Goal: Information Seeking & Learning: Learn about a topic

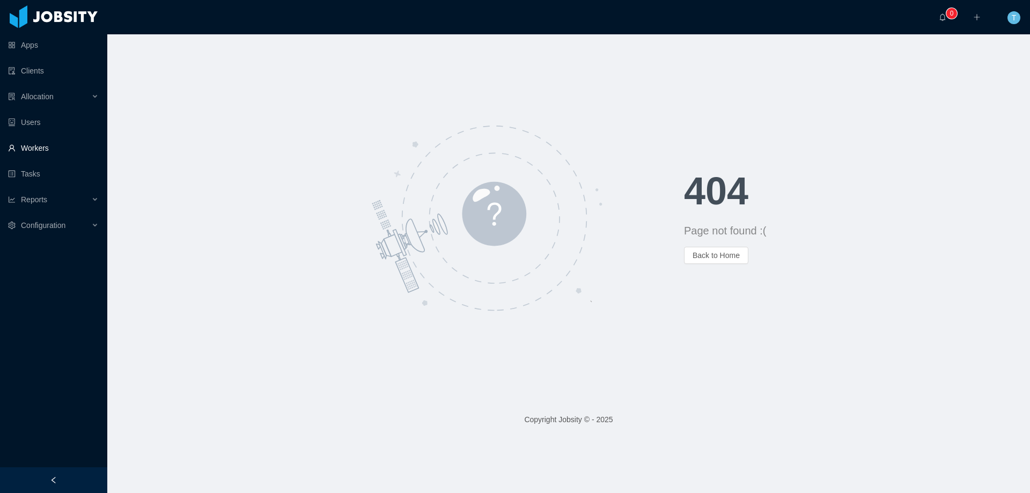
click at [47, 151] on link "Workers" at bounding box center [53, 147] width 91 height 21
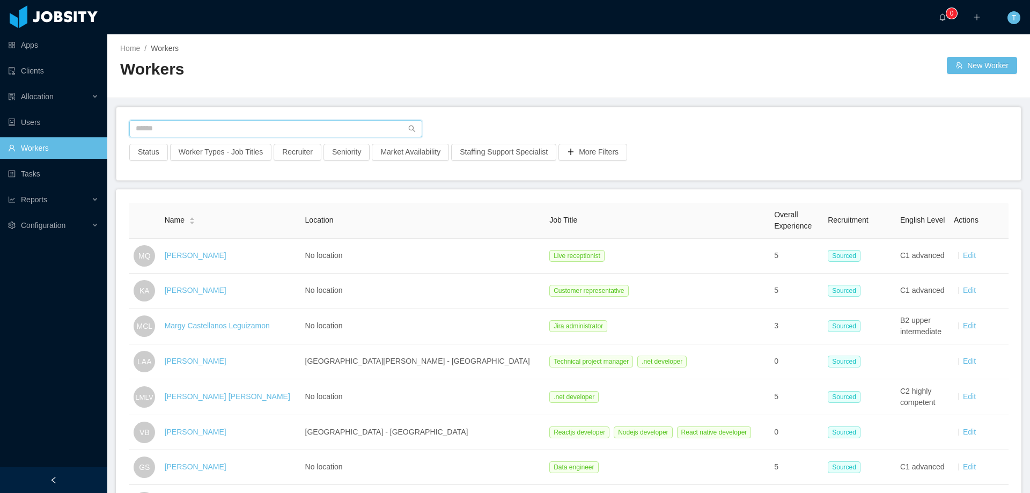
click at [211, 130] on input "text" at bounding box center [275, 128] width 293 height 17
paste input "**********"
type input "**********"
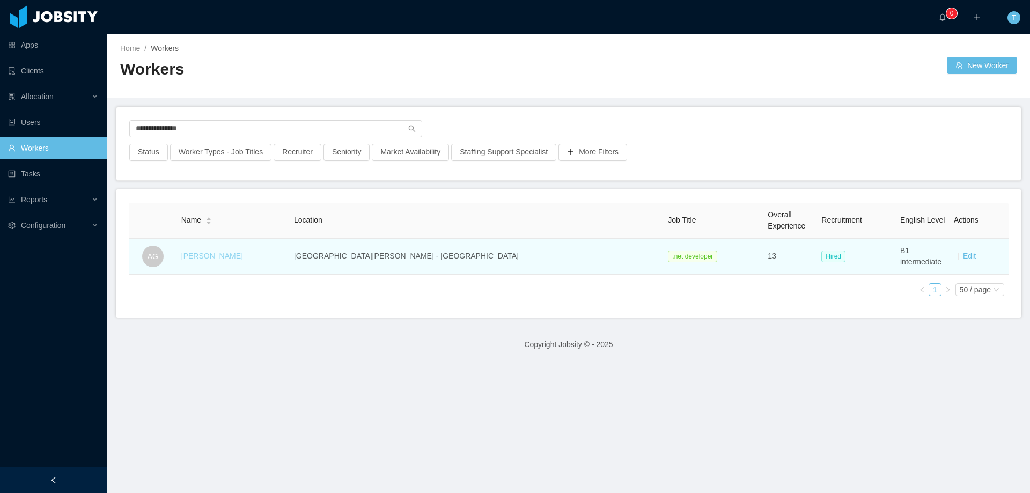
click at [243, 256] on link "André Guimarães" at bounding box center [212, 256] width 62 height 9
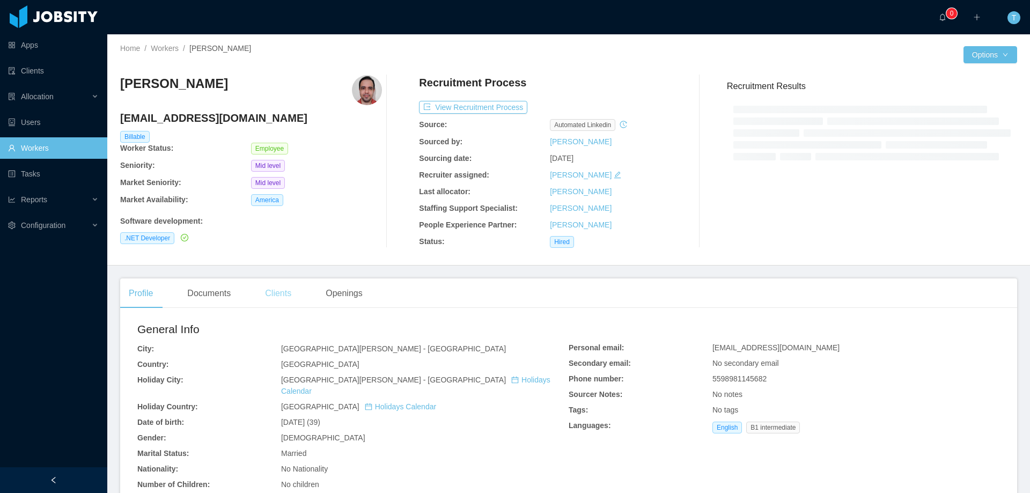
click at [287, 286] on div "Clients" at bounding box center [277, 293] width 43 height 30
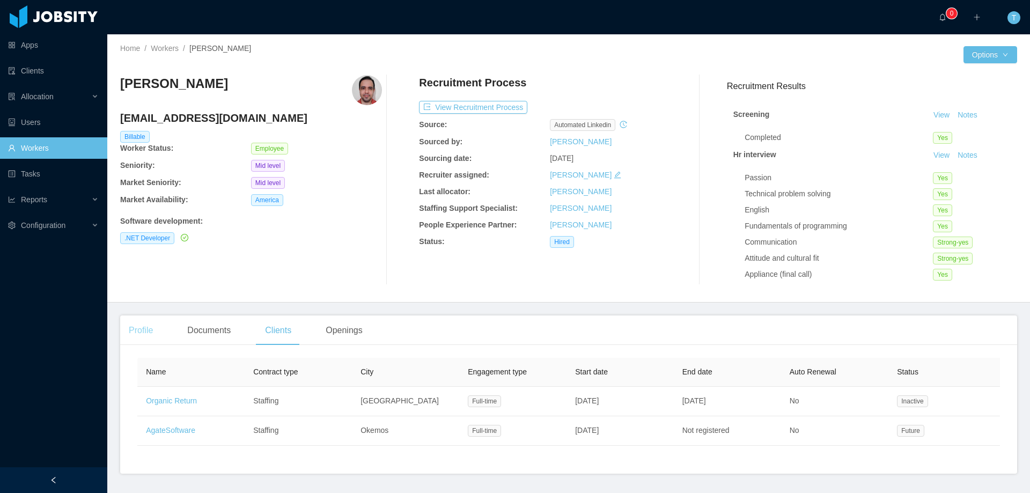
click at [141, 334] on div "Profile" at bounding box center [140, 330] width 41 height 30
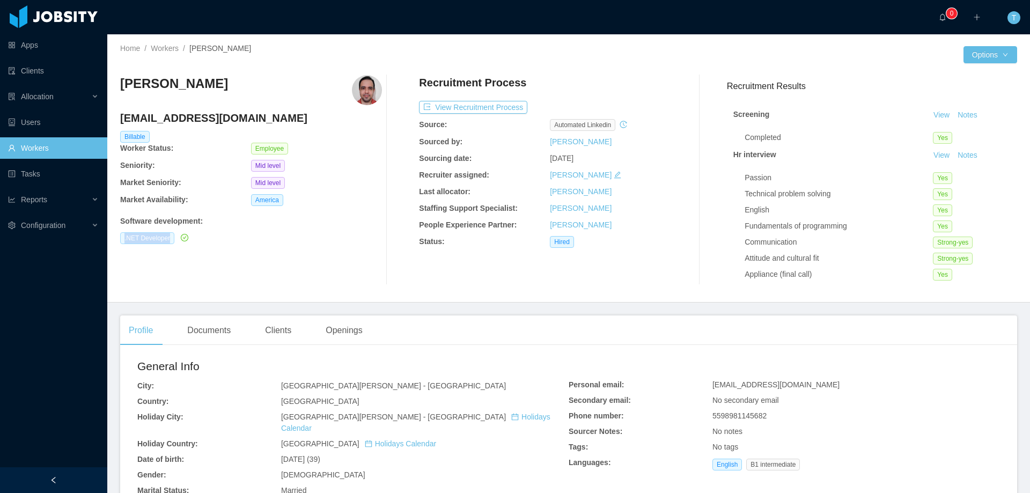
drag, startPoint x: 119, startPoint y: 238, endPoint x: 170, endPoint y: 242, distance: 51.1
click at [170, 242] on div "Home / Workers / André Guimarães / Options André Guimarães andre.guimaraes@jobs…" at bounding box center [568, 168] width 922 height 268
copy span ".NET Developer"
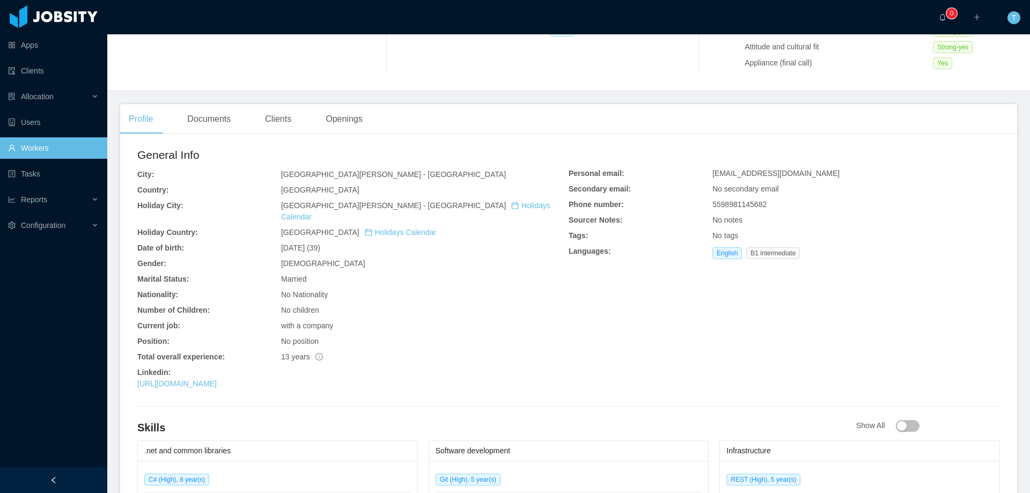
scroll to position [215, 0]
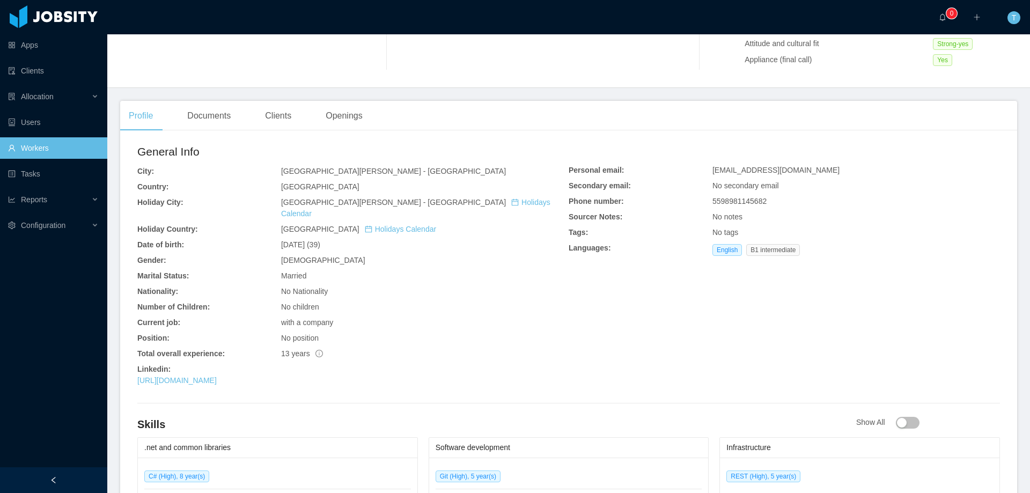
click at [37, 142] on link "Workers" at bounding box center [53, 147] width 91 height 21
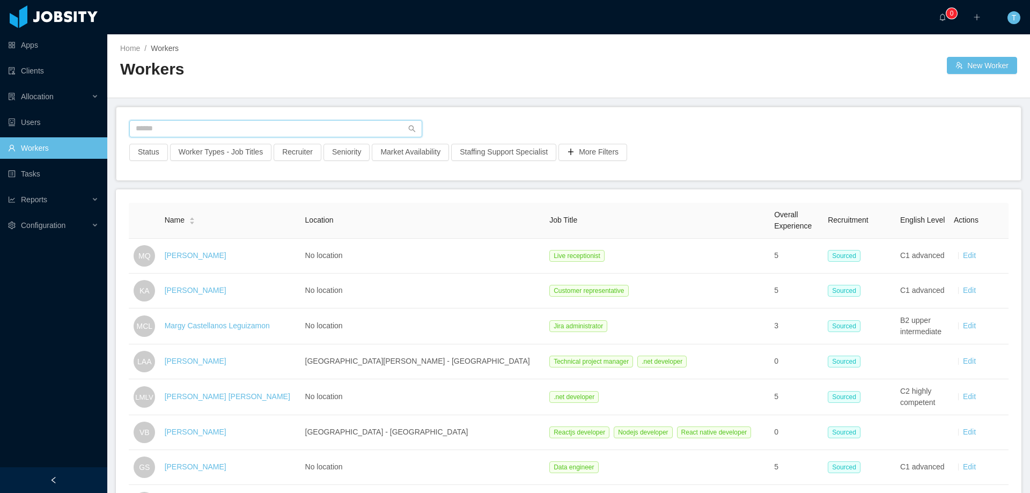
click at [300, 129] on input "text" at bounding box center [275, 128] width 293 height 17
paste input "**********"
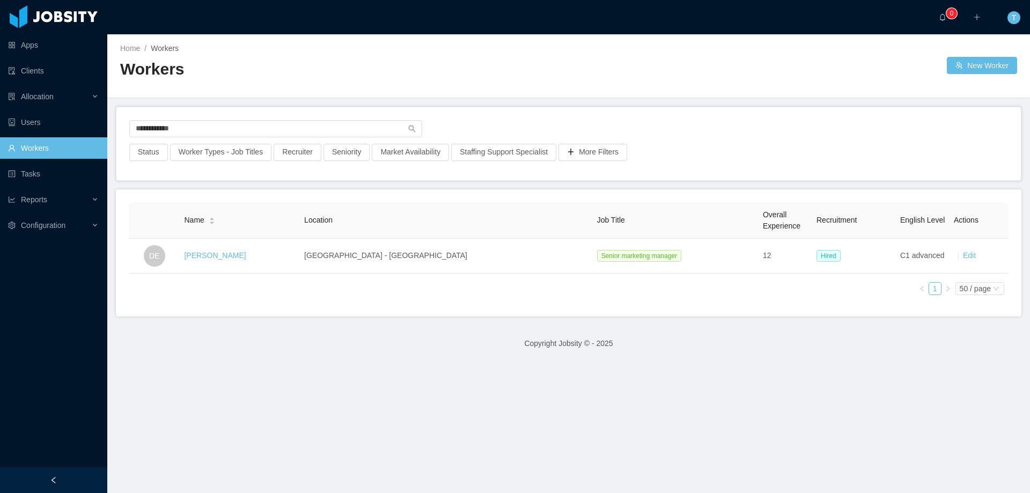
click at [52, 146] on link "Workers" at bounding box center [53, 147] width 91 height 21
click at [380, 122] on input "**********" at bounding box center [275, 128] width 293 height 17
paste input "**********"
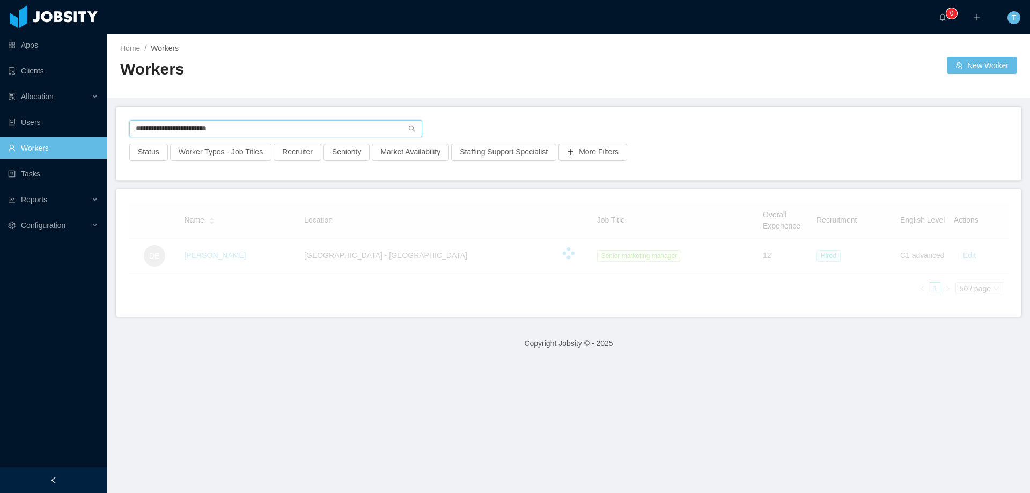
drag, startPoint x: 304, startPoint y: 135, endPoint x: 123, endPoint y: 118, distance: 181.5
click at [123, 118] on div "**********" at bounding box center [568, 143] width 904 height 73
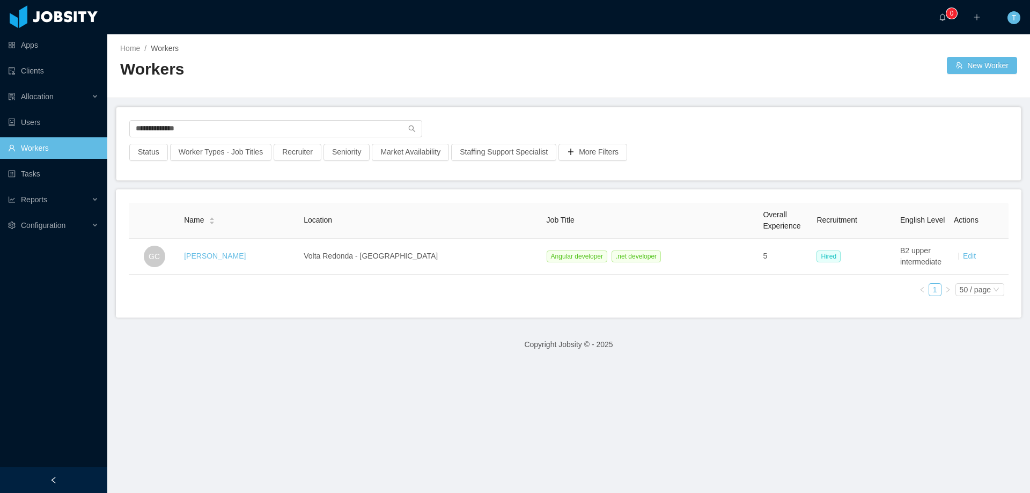
drag, startPoint x: 144, startPoint y: 368, endPoint x: 158, endPoint y: 353, distance: 20.5
click at [144, 363] on footer "Copyright Jobsity © - 2025" at bounding box center [568, 344] width 922 height 37
drag, startPoint x: 190, startPoint y: 125, endPoint x: 110, endPoint y: 122, distance: 80.0
click at [110, 122] on main "**********" at bounding box center [568, 263] width 922 height 459
paste input "text"
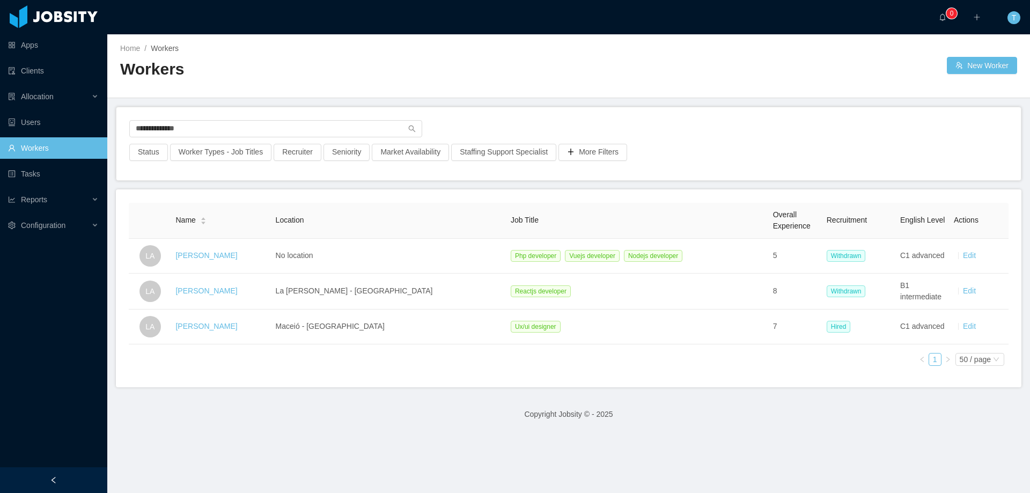
drag, startPoint x: 159, startPoint y: 433, endPoint x: 161, endPoint y: 404, distance: 29.0
click at [158, 433] on footer "Copyright Jobsity © - 2025" at bounding box center [568, 414] width 922 height 37
drag, startPoint x: 203, startPoint y: 130, endPoint x: 127, endPoint y: 127, distance: 76.2
click at [127, 127] on div "**********" at bounding box center [568, 143] width 904 height 73
paste input "text"
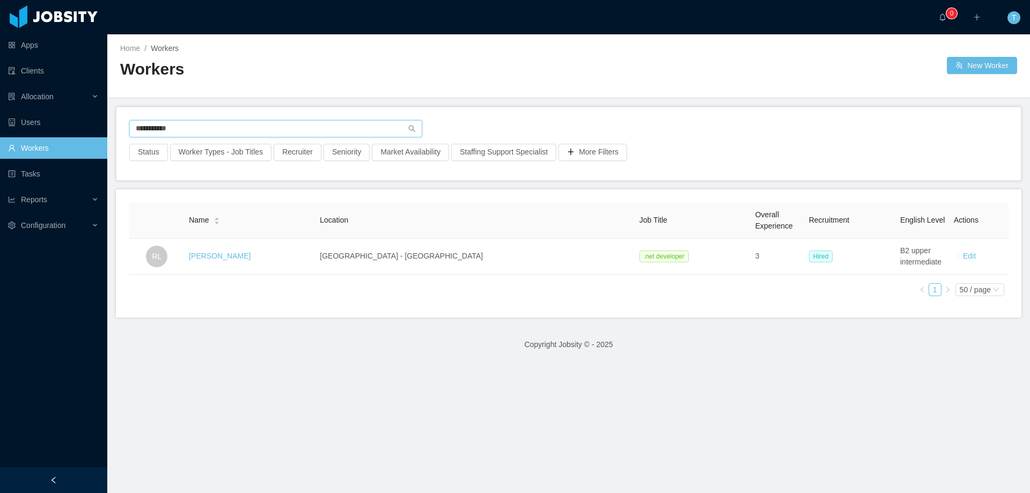
drag, startPoint x: 224, startPoint y: 127, endPoint x: 121, endPoint y: 128, distance: 102.4
click at [121, 128] on div "**********" at bounding box center [568, 143] width 904 height 73
paste input "**********"
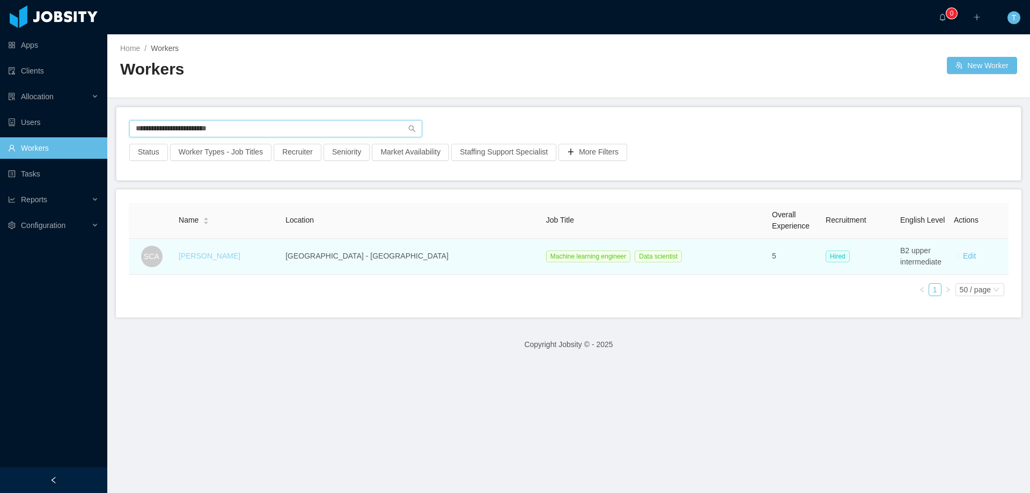
type input "**********"
click at [239, 255] on link "Santiago Cartagena Agudelo" at bounding box center [210, 256] width 62 height 9
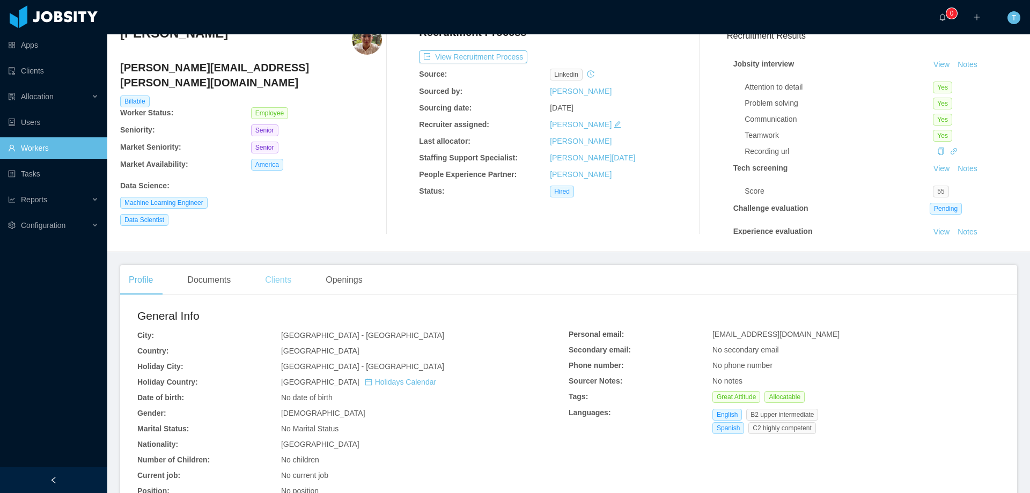
scroll to position [54, 0]
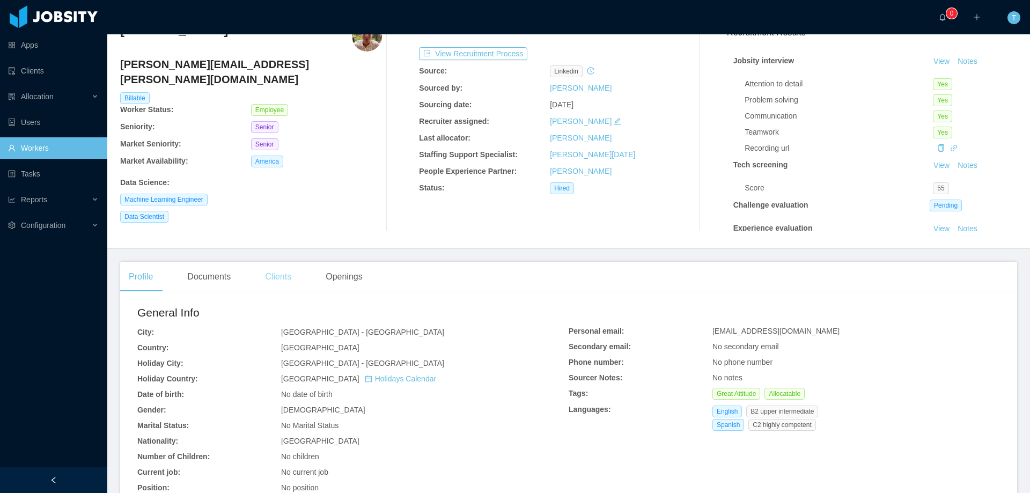
click at [277, 278] on div "Clients" at bounding box center [277, 277] width 43 height 30
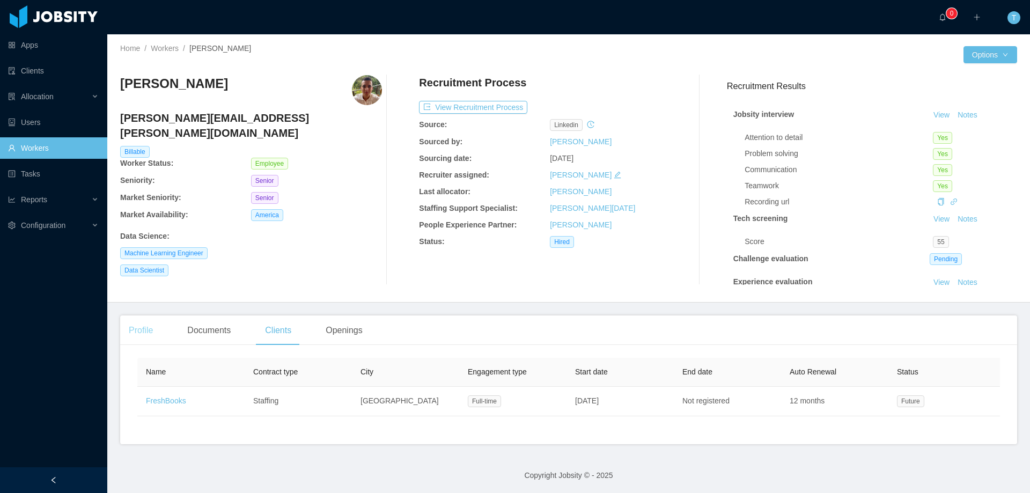
click at [151, 305] on main "Home / Workers / Santiago Cartagena Agudelo / Options Santiago Cartagena Agudel…" at bounding box center [568, 263] width 922 height 459
click at [147, 327] on div "Profile" at bounding box center [140, 330] width 41 height 30
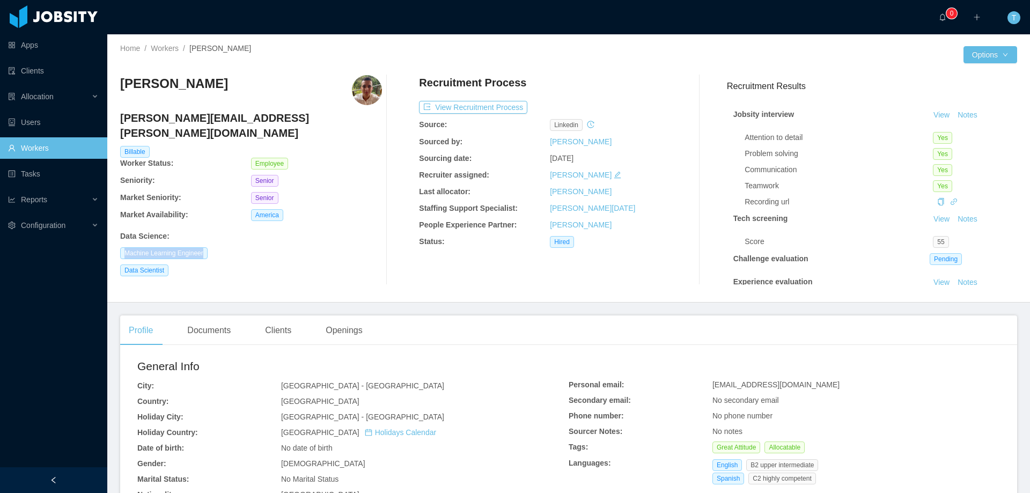
drag, startPoint x: 118, startPoint y: 236, endPoint x: 223, endPoint y: 234, distance: 104.6
click at [223, 234] on div "Home / Workers / Santiago Cartagena Agudelo / Options Santiago Cartagena Agudel…" at bounding box center [568, 168] width 922 height 268
copy span "Machine Learning Engineer"
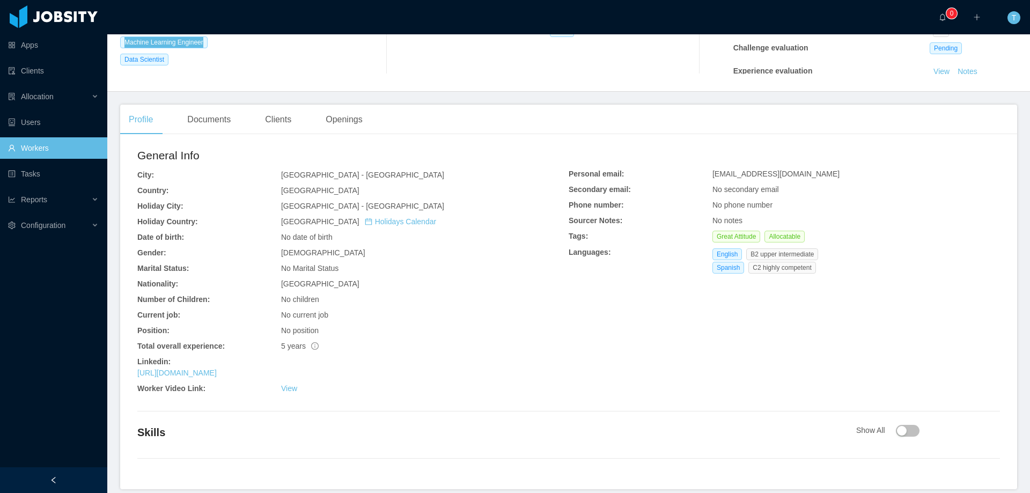
scroll to position [215, 0]
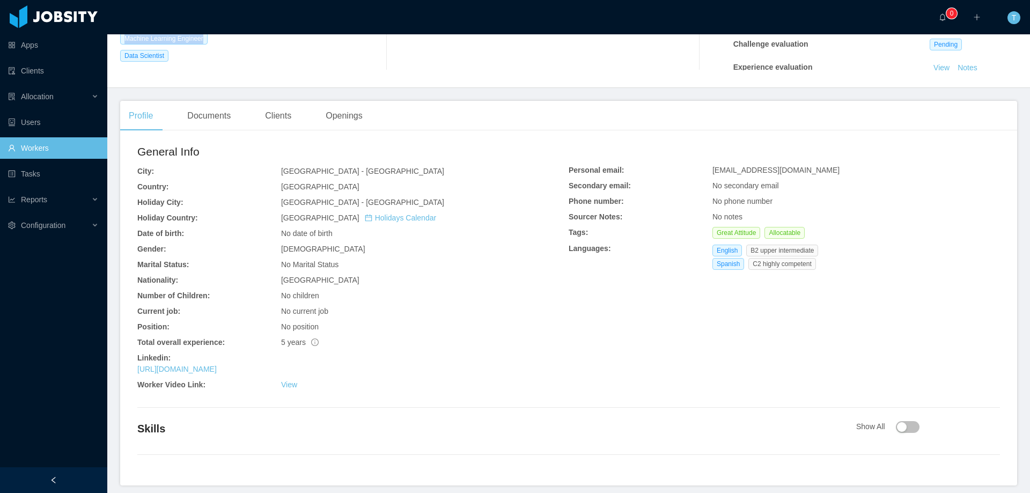
click at [64, 149] on link "Workers" at bounding box center [53, 147] width 91 height 21
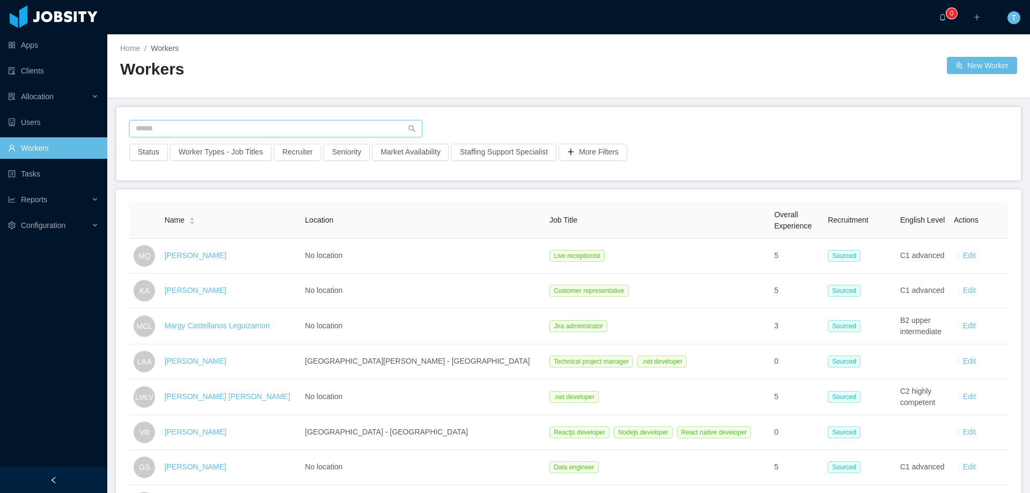
click at [193, 130] on input "text" at bounding box center [275, 128] width 293 height 17
paste input "**********"
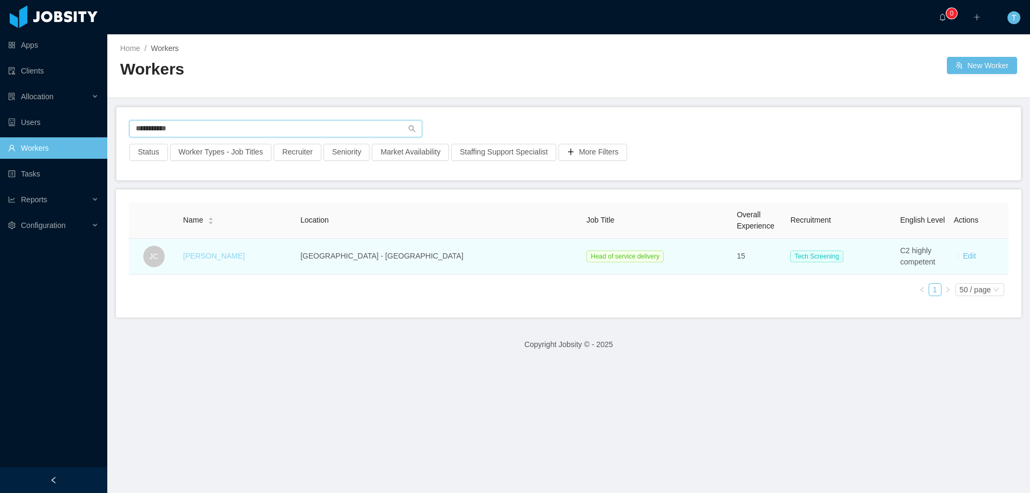
type input "**********"
click at [233, 254] on link "Javier Chia" at bounding box center [214, 256] width 62 height 9
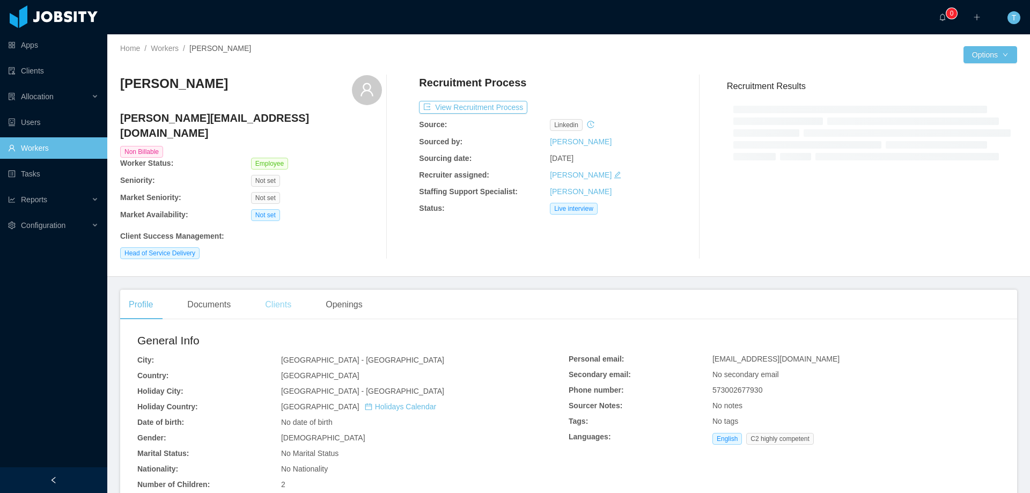
click at [273, 290] on div "Clients" at bounding box center [277, 305] width 43 height 30
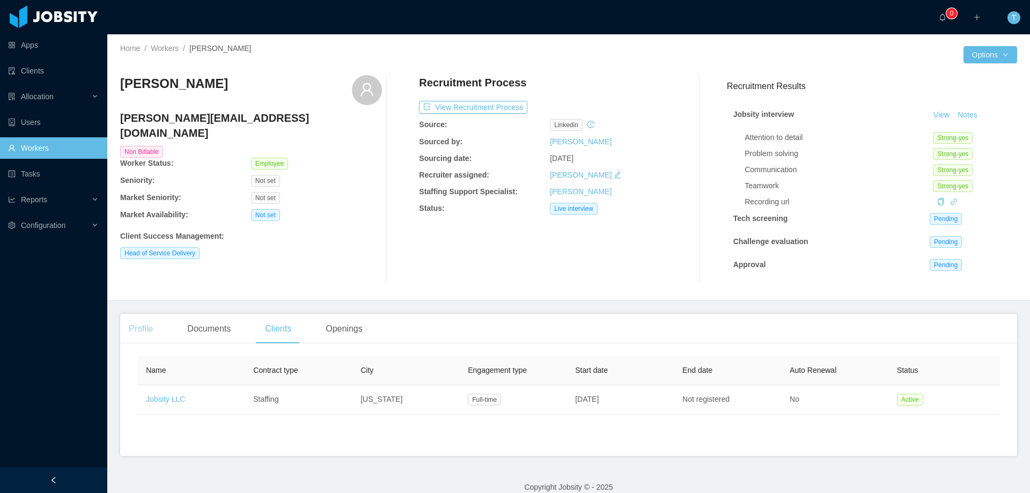
click at [145, 329] on div "Profile" at bounding box center [140, 329] width 41 height 30
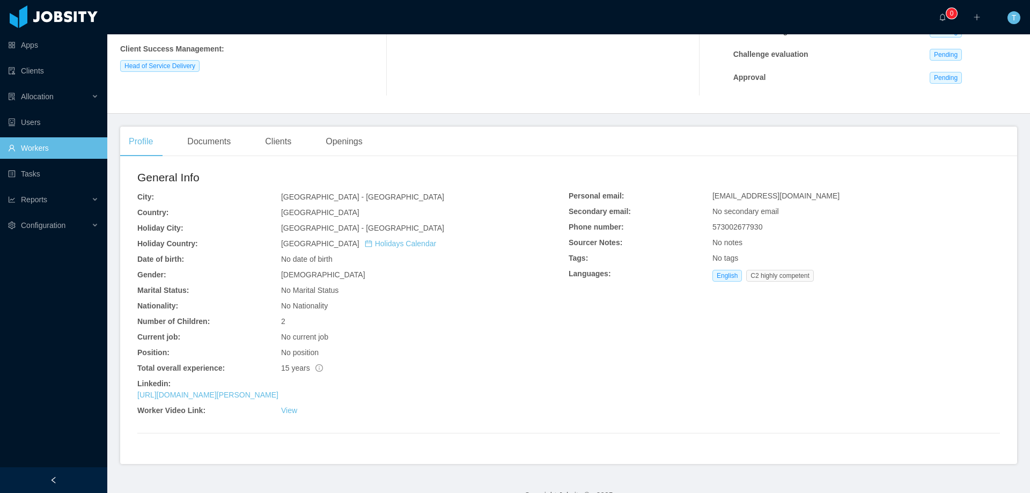
scroll to position [210, 0]
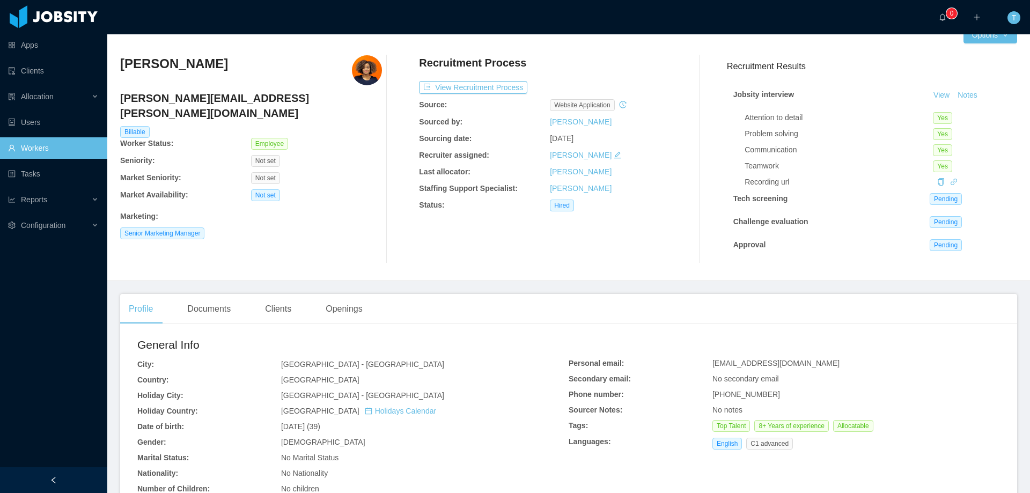
scroll to position [54, 0]
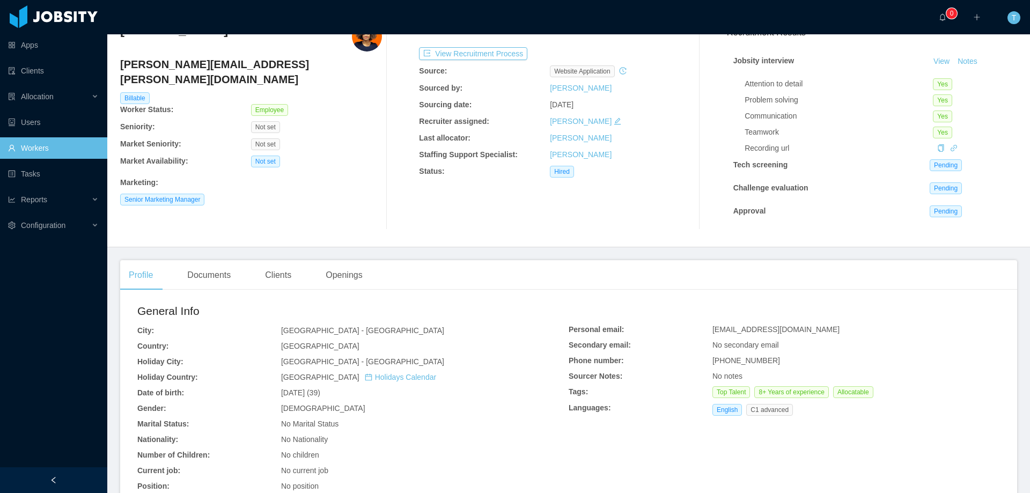
drag, startPoint x: 280, startPoint y: 277, endPoint x: 230, endPoint y: 284, distance: 50.3
click at [278, 277] on div "Clients" at bounding box center [277, 275] width 43 height 30
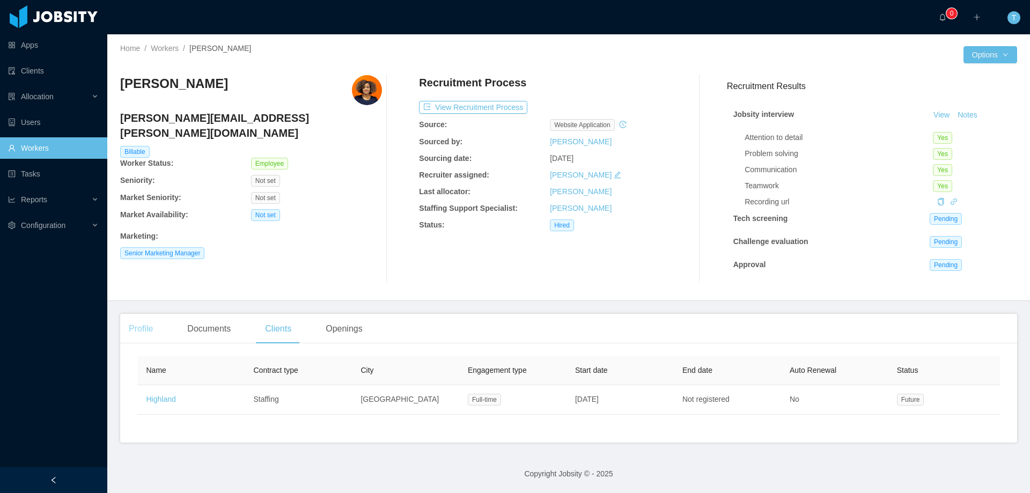
click at [146, 327] on div "Profile" at bounding box center [140, 329] width 41 height 30
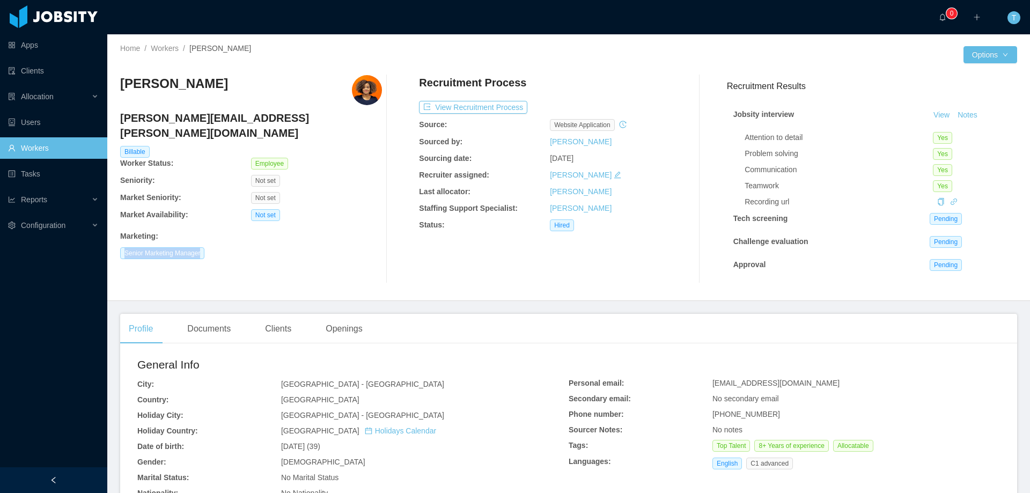
drag, startPoint x: 113, startPoint y: 236, endPoint x: 213, endPoint y: 236, distance: 99.7
click at [213, 236] on div "Home / Workers / Diby Escobar / Options Diby Escobar diby.escobar@jobsity.com B…" at bounding box center [568, 167] width 922 height 267
copy span "Senior Marketing Manager"
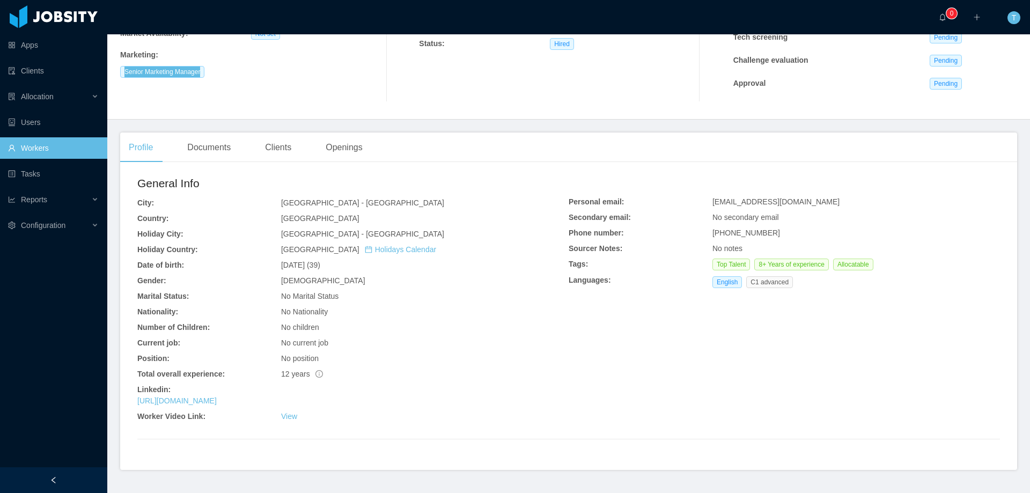
scroll to position [210, 0]
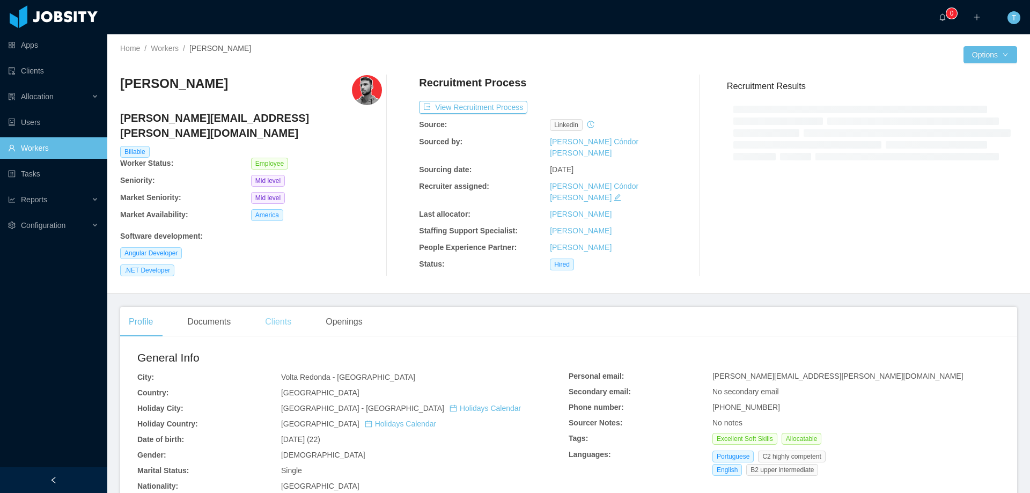
click at [285, 307] on div "Clients" at bounding box center [277, 322] width 43 height 30
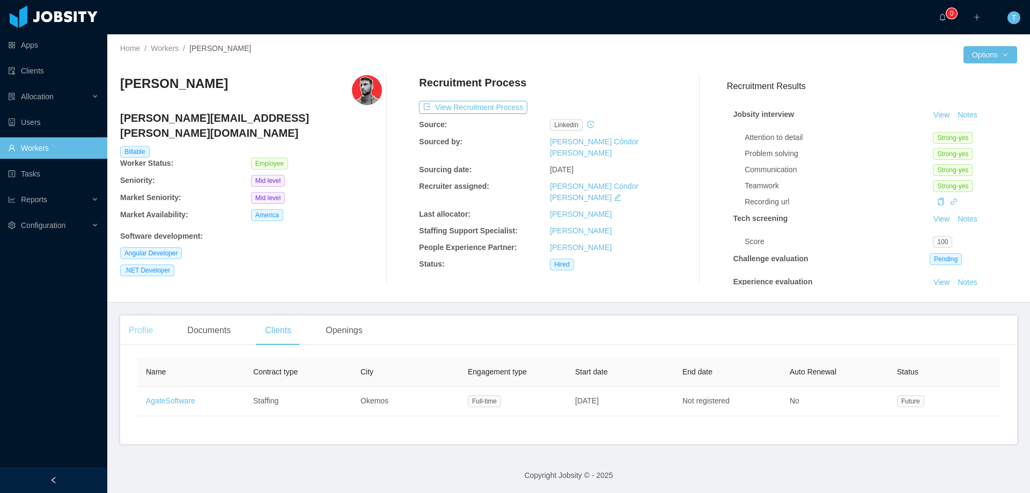
click at [149, 333] on div "Profile" at bounding box center [140, 330] width 41 height 30
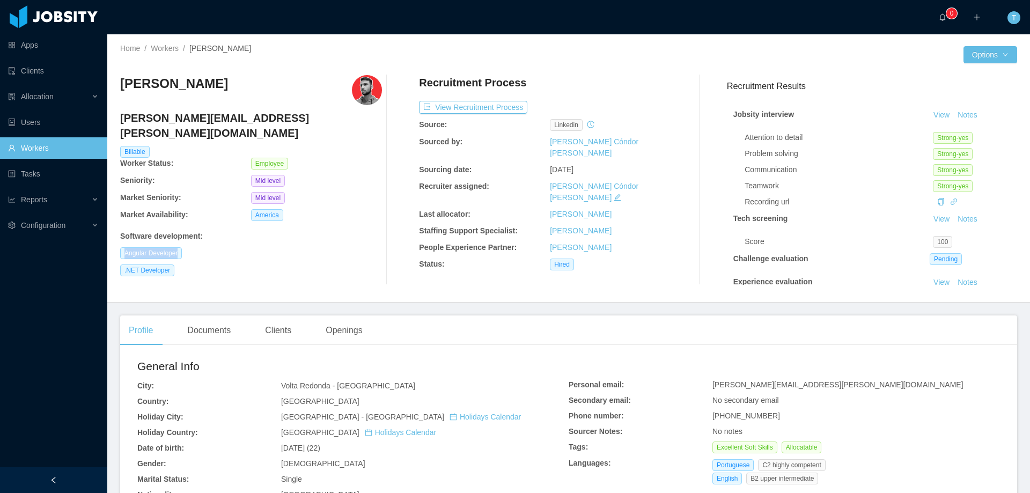
drag, startPoint x: 116, startPoint y: 239, endPoint x: 208, endPoint y: 239, distance: 91.7
click at [208, 239] on div "Home / Workers / Gabriel Corrêa / Options Gabriel Corrêa gabriel.correa@jobsity…" at bounding box center [568, 168] width 922 height 268
copy span "Angular Developer"
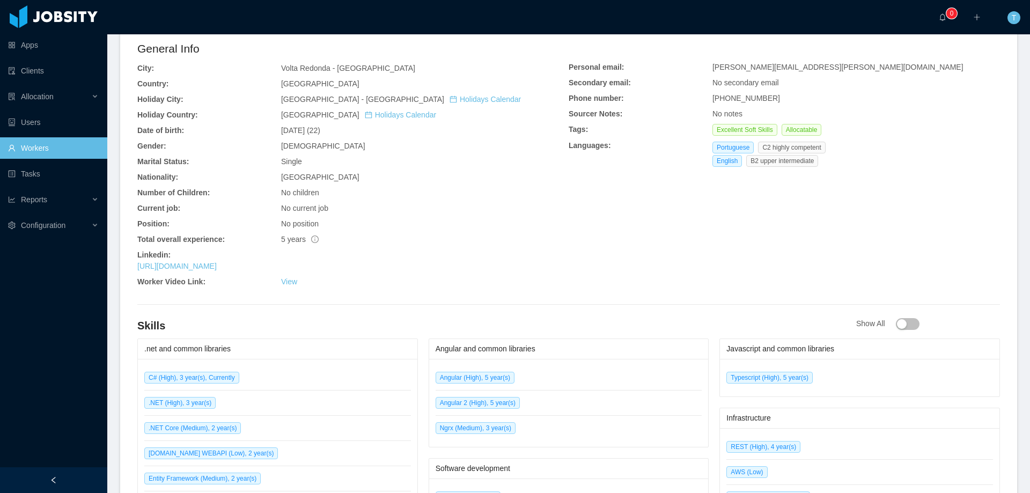
scroll to position [322, 0]
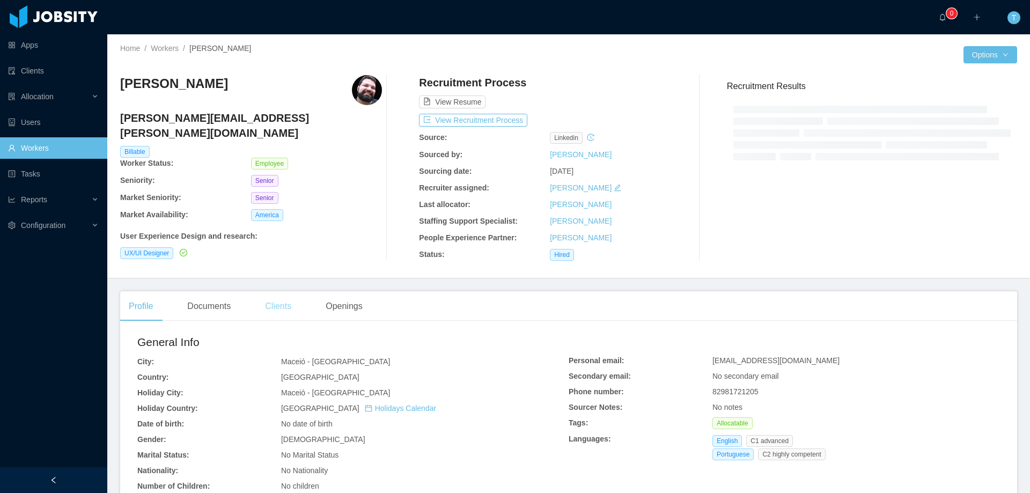
click at [288, 306] on div "Clients" at bounding box center [277, 306] width 43 height 30
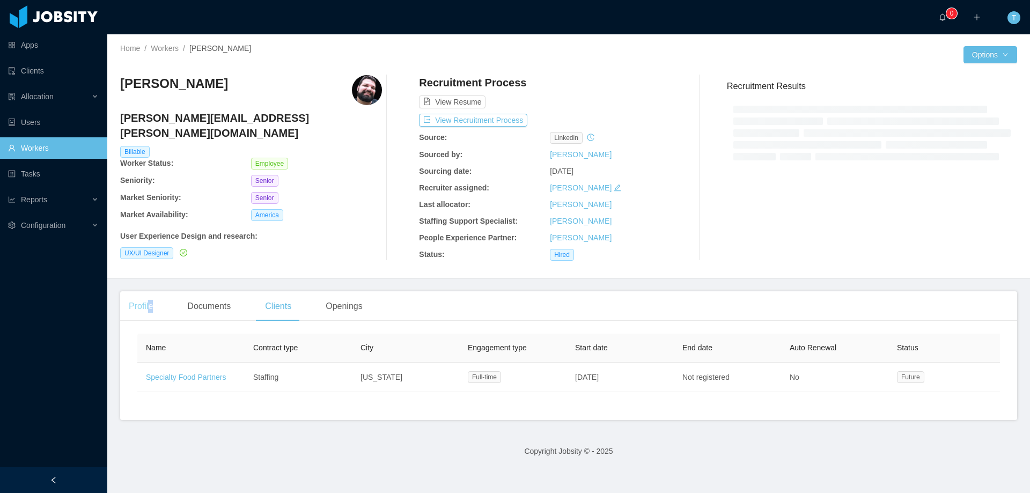
click at [150, 308] on div "Profile" at bounding box center [140, 306] width 41 height 30
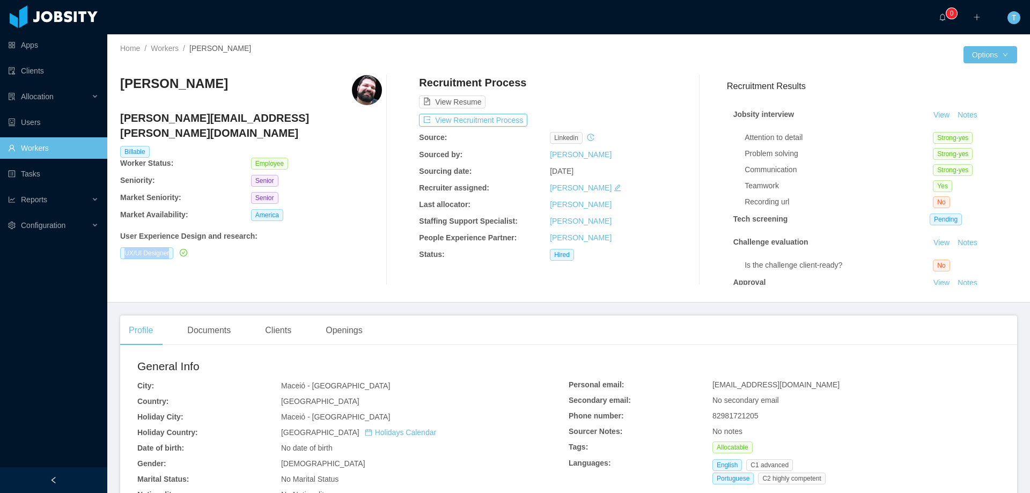
drag, startPoint x: 118, startPoint y: 241, endPoint x: 176, endPoint y: 241, distance: 57.9
click at [176, 241] on div "Home / Workers / Leonardo Abreu / Options Leonardo Abreu leonardo.abreu@jobsity…" at bounding box center [568, 168] width 922 height 268
copy span "UX/UI Designer"
drag, startPoint x: 290, startPoint y: 332, endPoint x: 227, endPoint y: 332, distance: 63.3
click at [289, 332] on div "Clients" at bounding box center [277, 330] width 43 height 30
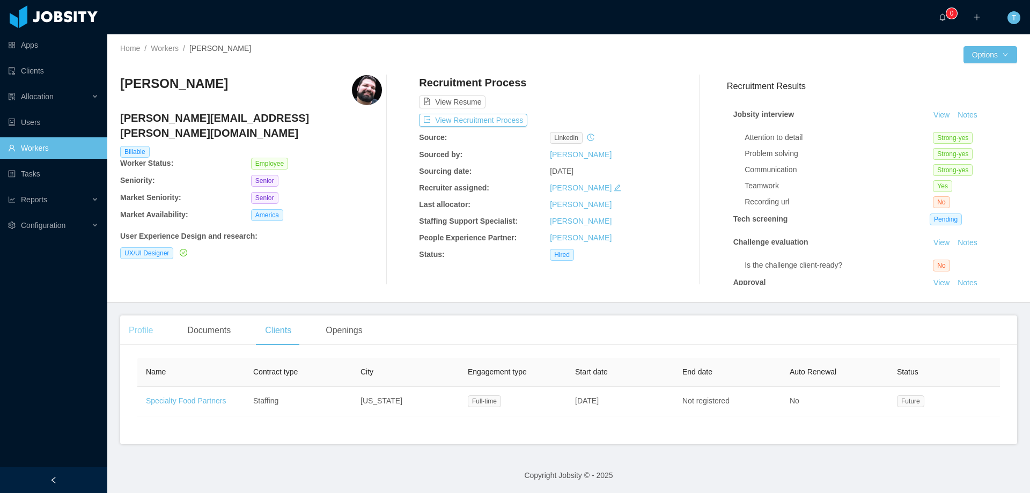
click at [142, 330] on div "Profile" at bounding box center [140, 330] width 41 height 30
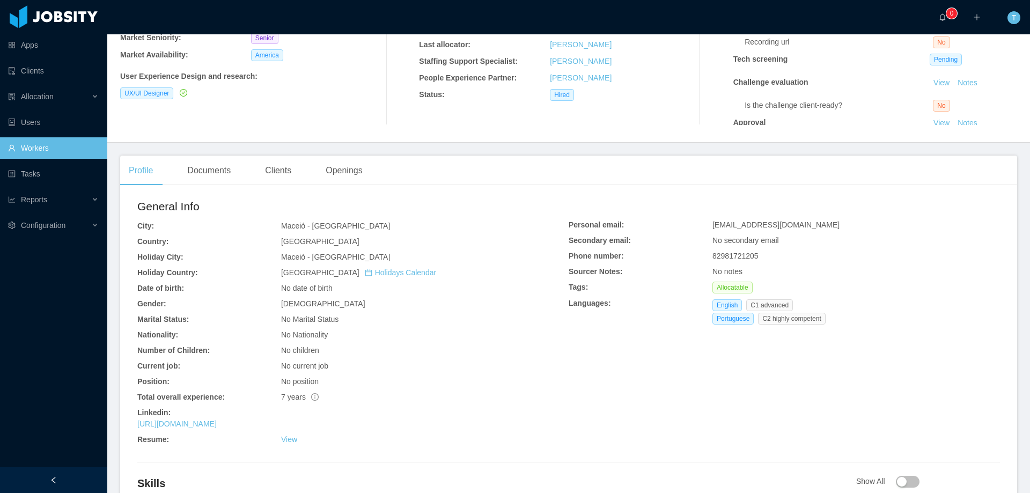
scroll to position [161, 0]
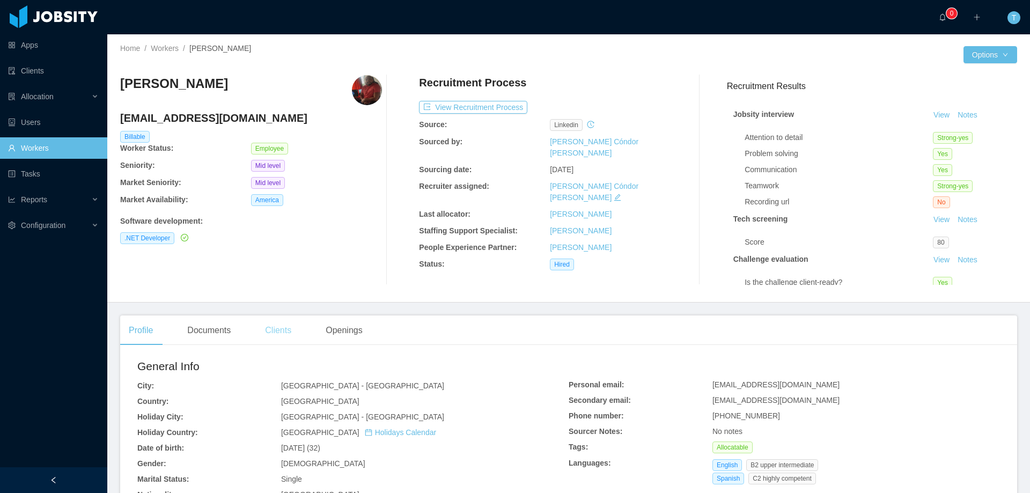
click at [289, 327] on div "Clients" at bounding box center [277, 330] width 43 height 30
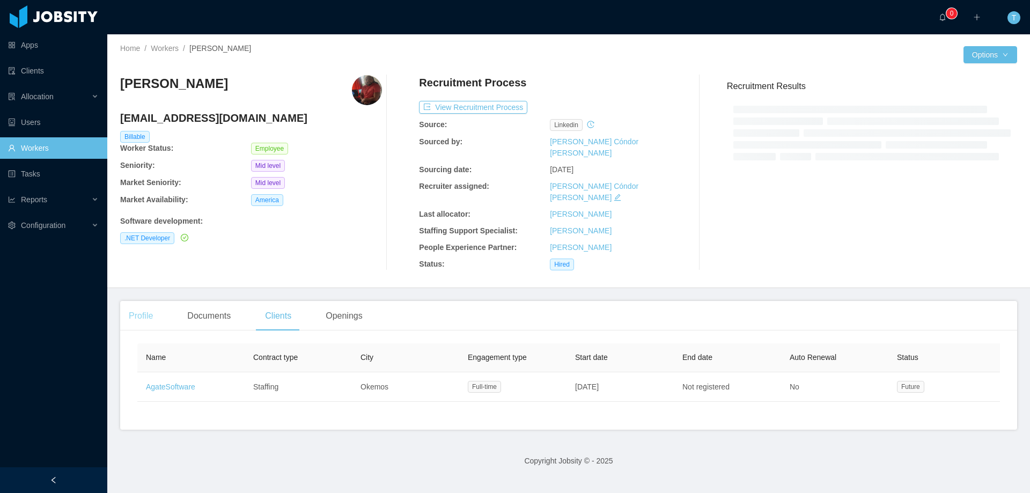
click at [144, 301] on div "Profile" at bounding box center [140, 316] width 41 height 30
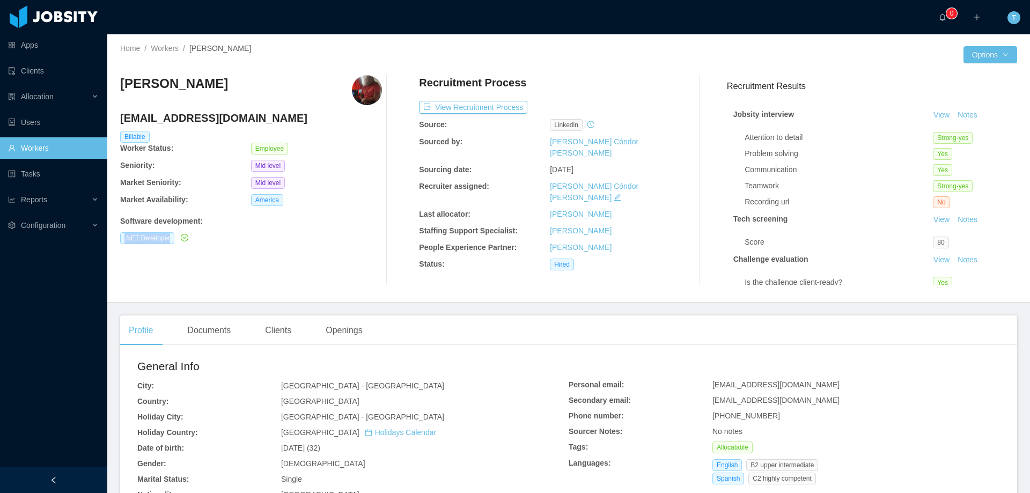
drag, startPoint x: 119, startPoint y: 238, endPoint x: 177, endPoint y: 239, distance: 57.9
click at [177, 239] on div "Home / Workers / Royban Lara / Options Royban Lara royban.lara@jobsity.com Bill…" at bounding box center [568, 168] width 922 height 268
copy span ".NET Developer"
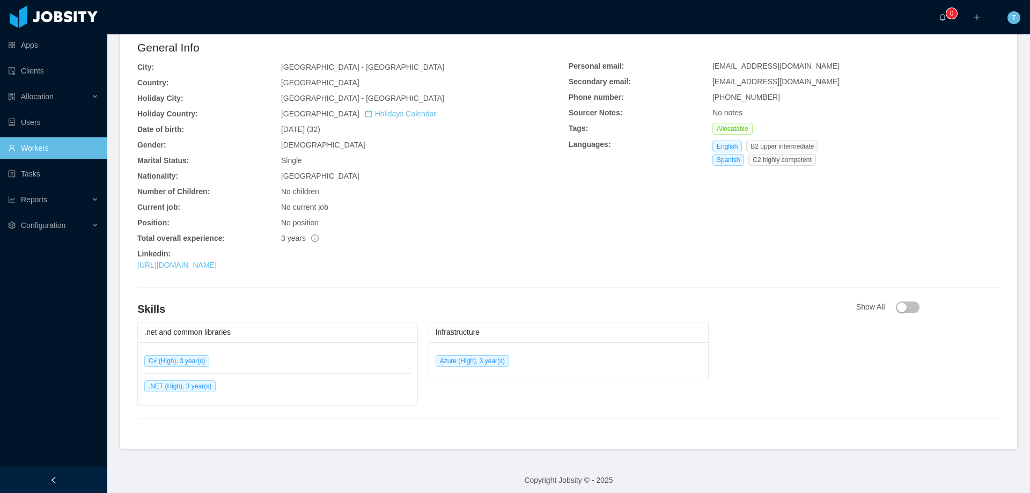
scroll to position [322, 0]
